Goal: Transaction & Acquisition: Subscribe to service/newsletter

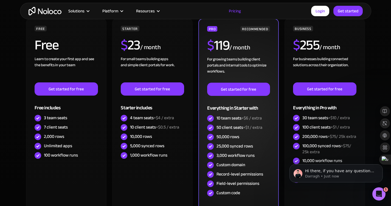
scroll to position [118, 0]
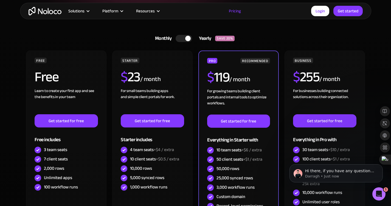
click at [185, 39] on div at bounding box center [183, 38] width 16 height 7
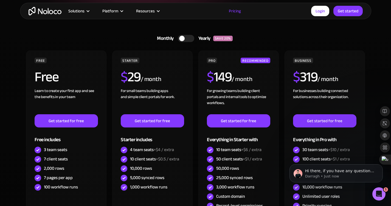
click at [185, 36] on div at bounding box center [186, 38] width 16 height 7
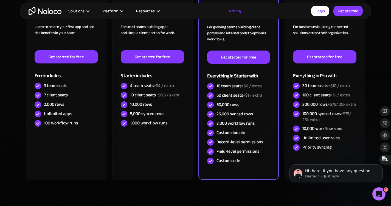
scroll to position [152, 0]
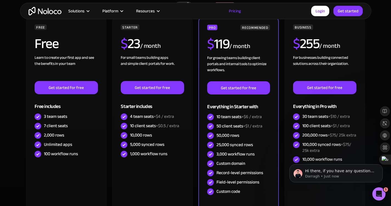
click at [196, 49] on div "FREE Free Learn to create your first app and see the benefits in your team ‍ Ge…" at bounding box center [195, 115] width 340 height 197
click at [343, 12] on link "Get started" at bounding box center [347, 11] width 29 height 10
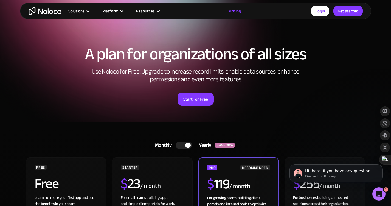
scroll to position [0, 0]
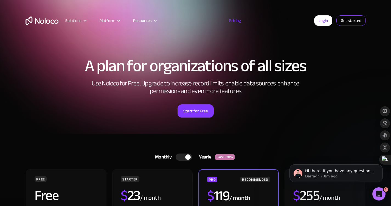
click at [345, 23] on link "Get started" at bounding box center [350, 20] width 29 height 10
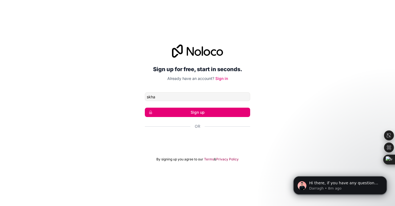
type input "skhaydarov1595@gmail.com"
click at [192, 115] on button "Sign up" at bounding box center [197, 111] width 105 height 9
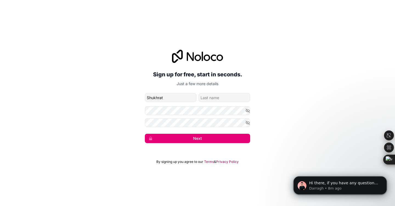
type input "Shukhrat"
type input "[PERSON_NAME]"
click at [215, 137] on button "Next" at bounding box center [197, 138] width 105 height 9
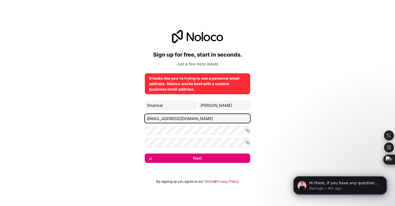
click at [203, 119] on input "skhaydarov1595@gmail.com" at bounding box center [197, 118] width 105 height 9
type input "[EMAIL_ADDRESS][DOMAIN_NAME]"
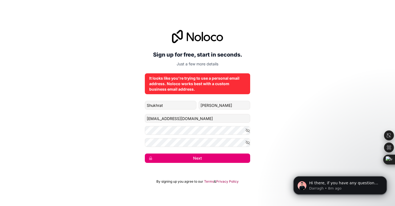
click at [212, 159] on button "Next" at bounding box center [197, 157] width 105 height 9
click at [188, 167] on div "Sign up for free, start in seconds. Just a few more details It looks like you'r…" at bounding box center [197, 96] width 395 height 148
click at [192, 161] on button "Next" at bounding box center [197, 157] width 105 height 9
click at [254, 72] on div "Sign up for free, start in seconds. Just a few more details It looks like you'r…" at bounding box center [197, 96] width 395 height 148
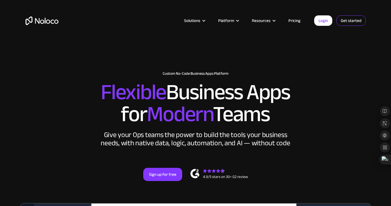
click at [352, 25] on link "Get started" at bounding box center [350, 20] width 29 height 10
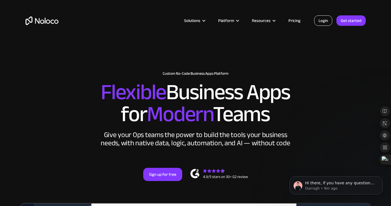
click at [326, 23] on link "Login" at bounding box center [323, 20] width 18 height 10
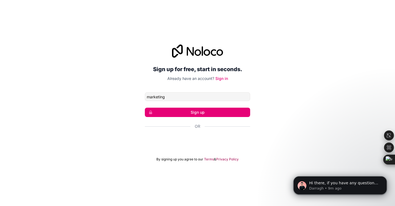
type input "[EMAIL_ADDRESS][DOMAIN_NAME]"
click at [171, 113] on button "Sign up" at bounding box center [197, 111] width 105 height 9
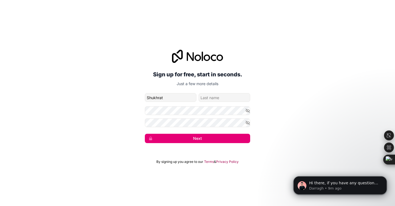
type input "Shukhrat"
type input "[PERSON_NAME]"
click at [192, 140] on button "Next" at bounding box center [197, 138] width 105 height 9
